Goal: Task Accomplishment & Management: Use online tool/utility

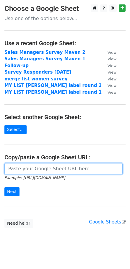
click at [47, 171] on input "url" at bounding box center [63, 168] width 118 height 11
paste input "https://docs.google.com/spreadsheets/d/136SbY_UlceDgwR4mLbEp20Rej7wLR_UXabp9Nhn…"
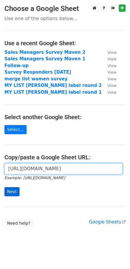
type input "https://docs.google.com/spreadsheets/d/136SbY_UlceDgwR4mLbEp20Rej7wLR_UXabp9Nhn…"
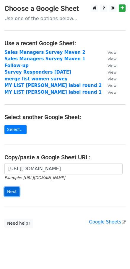
click at [14, 191] on input "Next" at bounding box center [11, 191] width 15 height 9
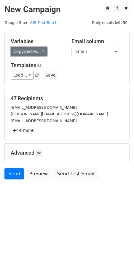
click at [28, 52] on link "Copy/paste..." at bounding box center [29, 51] width 36 height 9
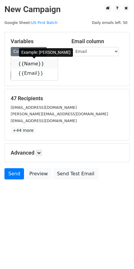
click at [29, 64] on link "{{Name}}" at bounding box center [34, 63] width 47 height 9
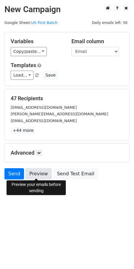
click at [40, 172] on link "Preview" at bounding box center [38, 173] width 26 height 11
click at [36, 172] on link "Preview" at bounding box center [38, 173] width 26 height 11
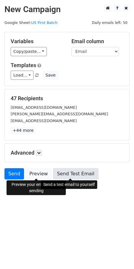
click at [76, 172] on link "Send Test Email" at bounding box center [75, 173] width 45 height 11
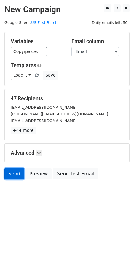
click at [10, 172] on link "Send" at bounding box center [14, 173] width 20 height 11
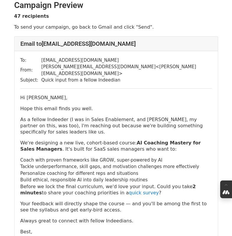
scroll to position [7, 0]
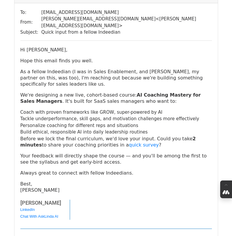
scroll to position [55, 0]
